Goal: Task Accomplishment & Management: Manage account settings

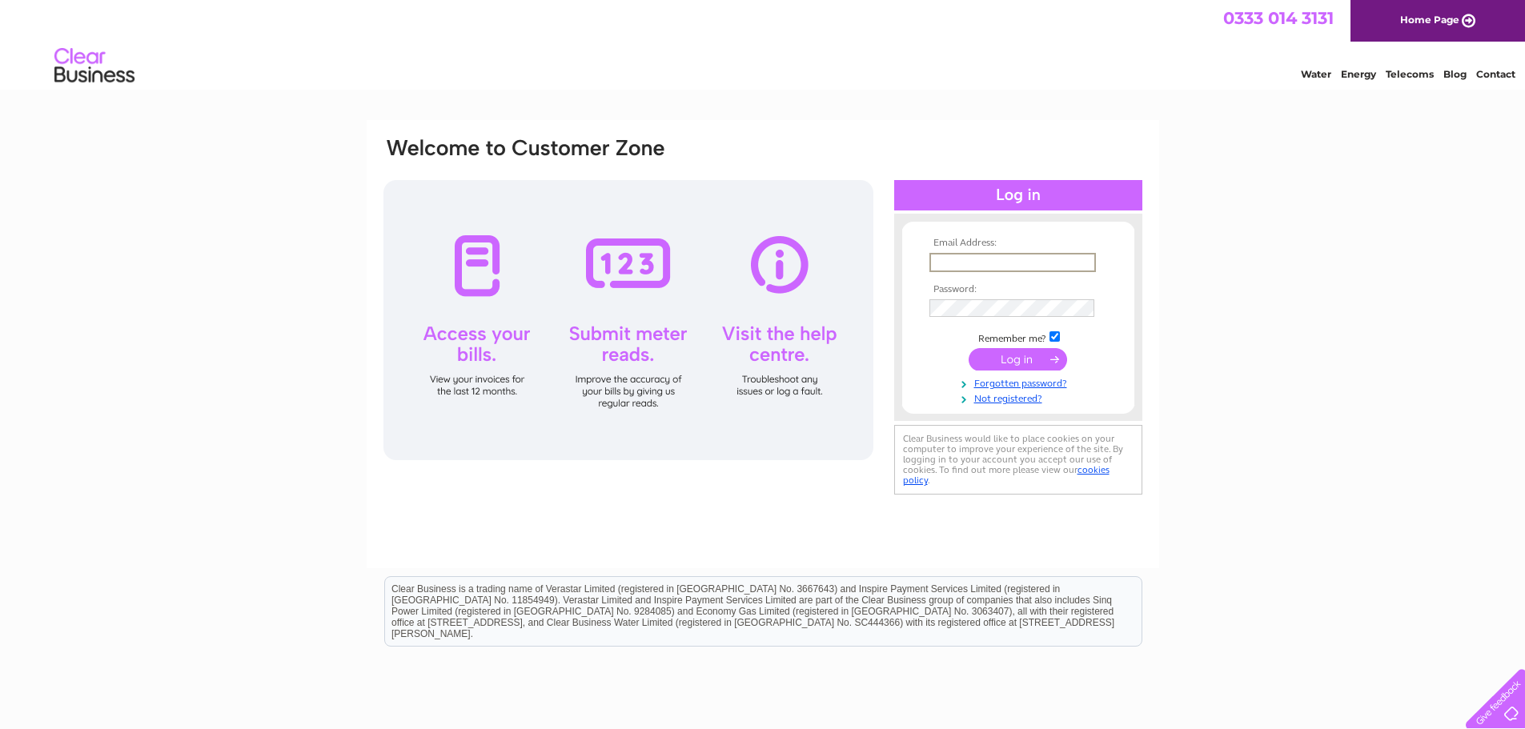
click at [1016, 264] on input "text" at bounding box center [1012, 262] width 167 height 19
paste input "[EMAIL_ADDRESS][DOMAIN_NAME]"
type input "[EMAIL_ADDRESS][DOMAIN_NAME]"
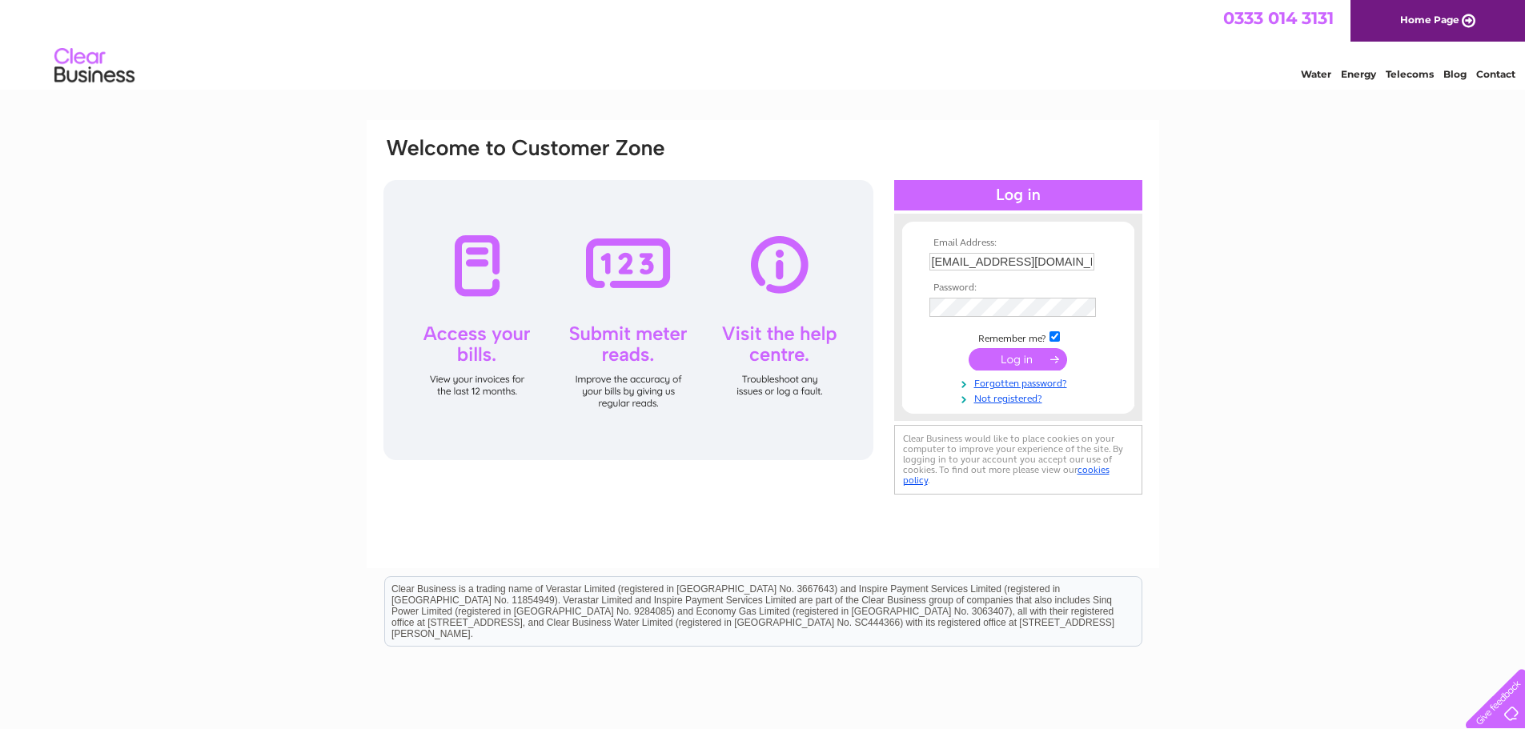
click at [1042, 355] on input "submit" at bounding box center [1018, 359] width 98 height 22
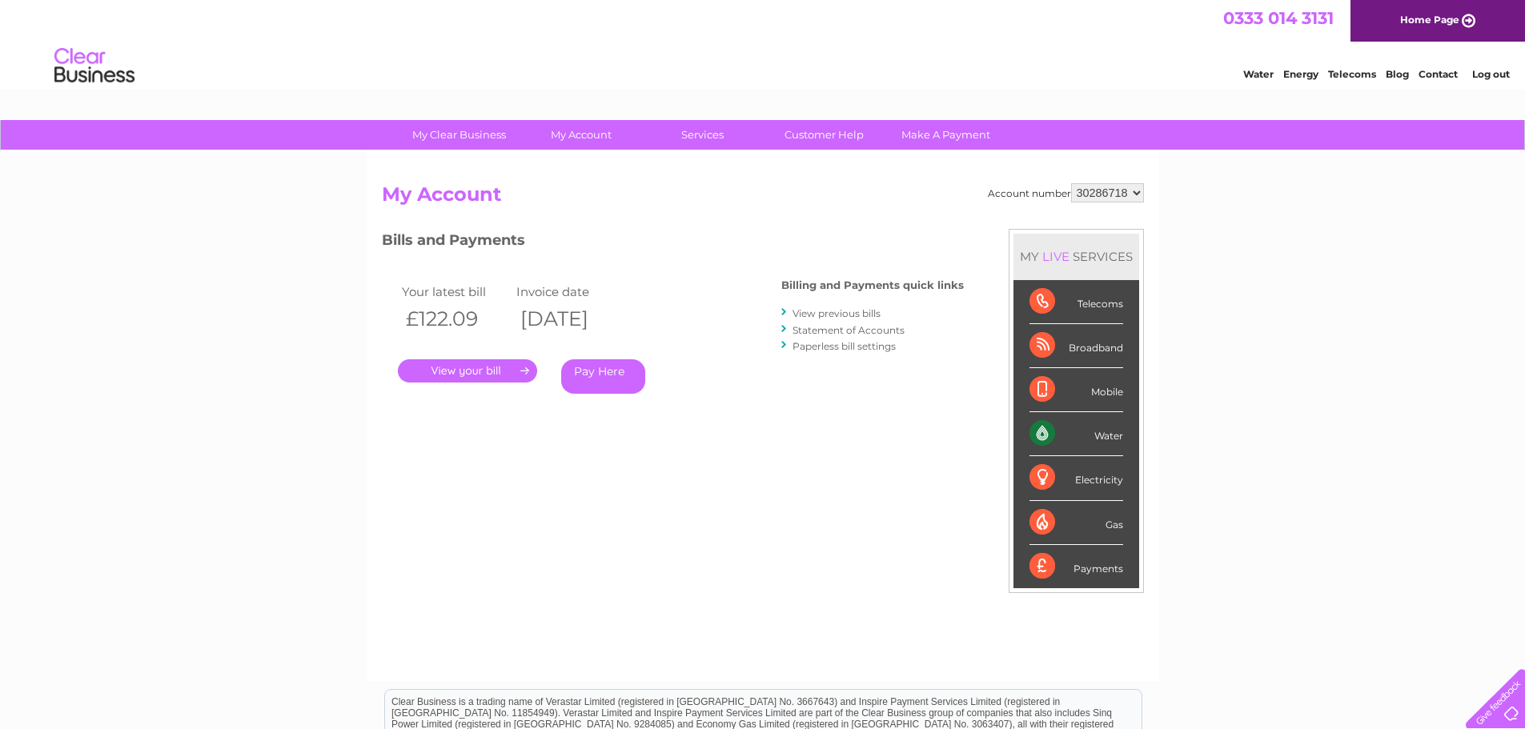
click at [497, 378] on link "." at bounding box center [467, 370] width 139 height 23
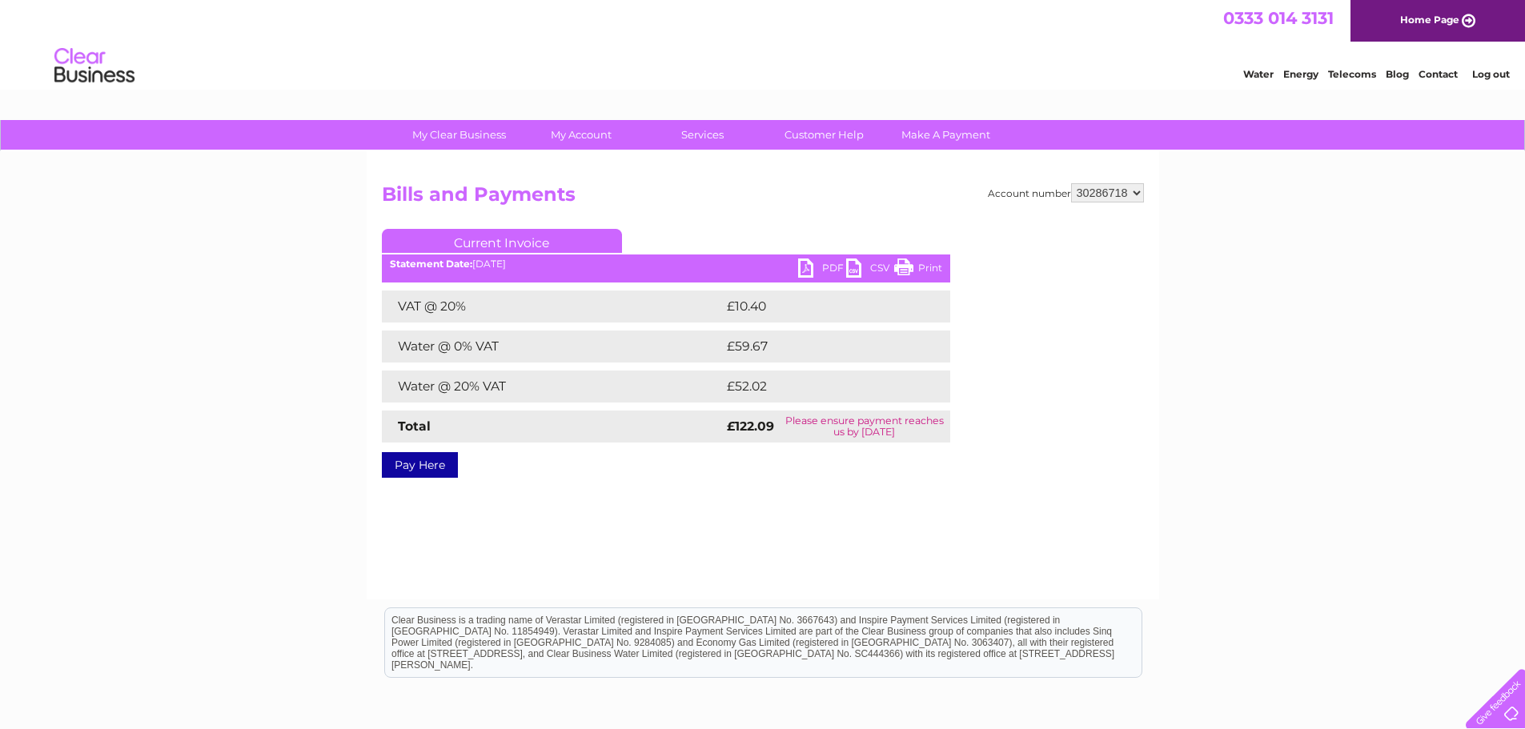
click at [828, 269] on link "PDF" at bounding box center [822, 270] width 48 height 23
click at [809, 265] on link "PDF" at bounding box center [822, 270] width 48 height 23
